Goal: Task Accomplishment & Management: Use online tool/utility

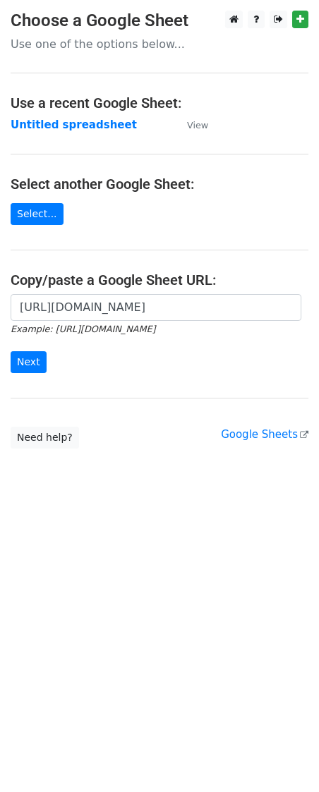
scroll to position [0, 315]
type input "[URL][DOMAIN_NAME]"
click at [35, 371] on input "Next" at bounding box center [29, 362] width 36 height 22
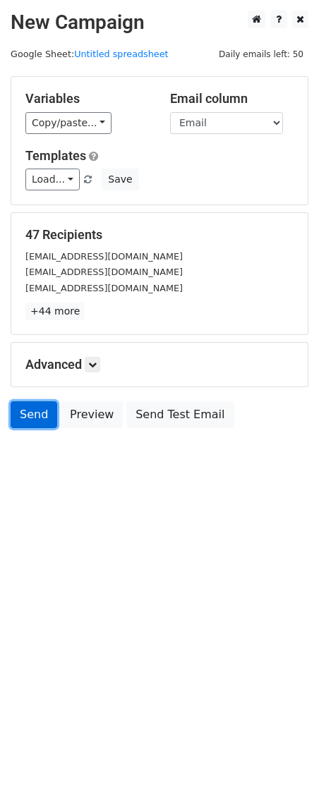
click at [41, 423] on link "Send" at bounding box center [34, 414] width 47 height 27
click at [39, 420] on link "Send" at bounding box center [34, 414] width 47 height 27
